Goal: Task Accomplishment & Management: Manage account settings

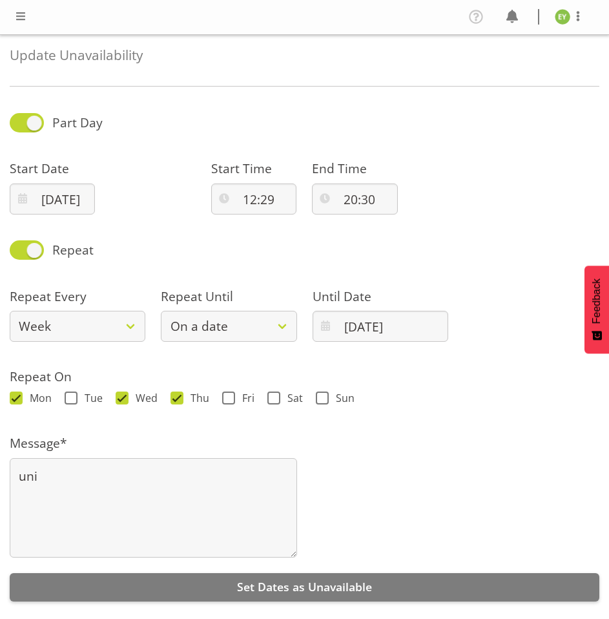
select select "date"
click at [28, 128] on span at bounding box center [27, 122] width 34 height 19
click at [18, 127] on input "Part Day" at bounding box center [14, 123] width 8 height 8
checkbox input "false"
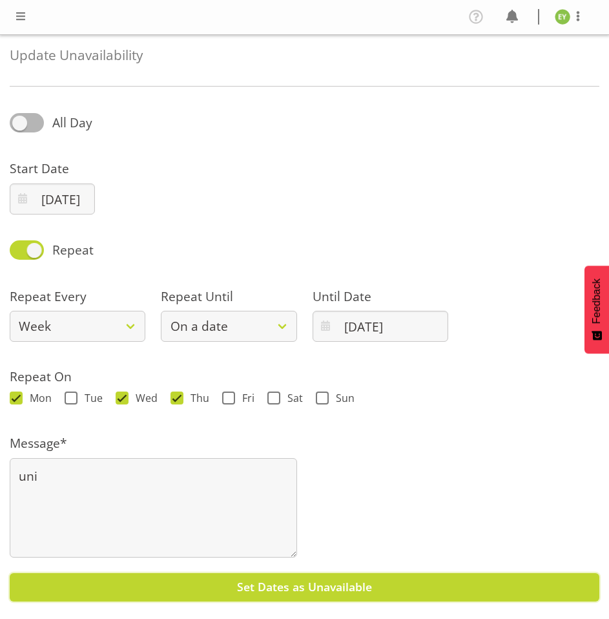
click at [419, 585] on button "Set Dates as Unavailable" at bounding box center [305, 587] width 590 height 28
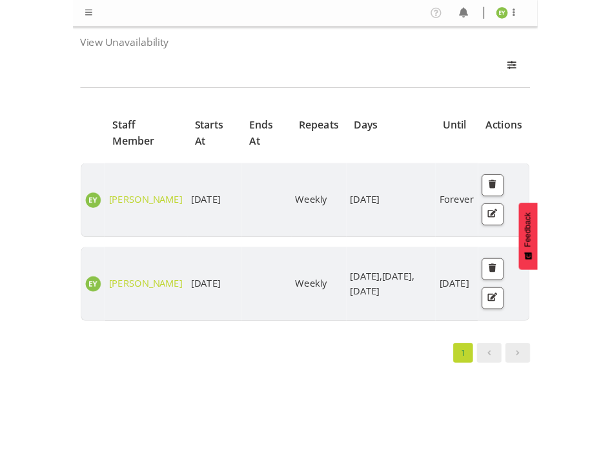
scroll to position [29, 0]
